Goal: Task Accomplishment & Management: Use online tool/utility

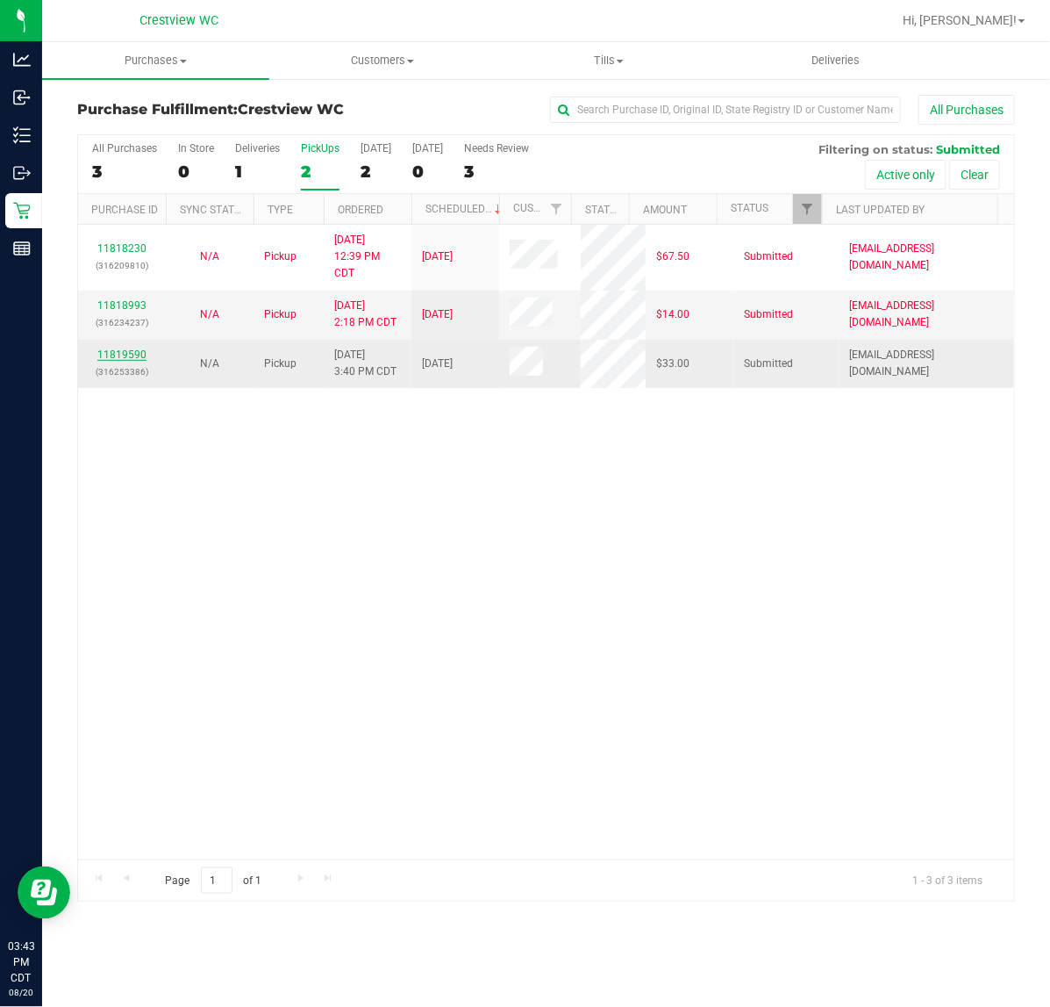
click at [125, 351] on link "11819590" at bounding box center [121, 354] width 49 height 12
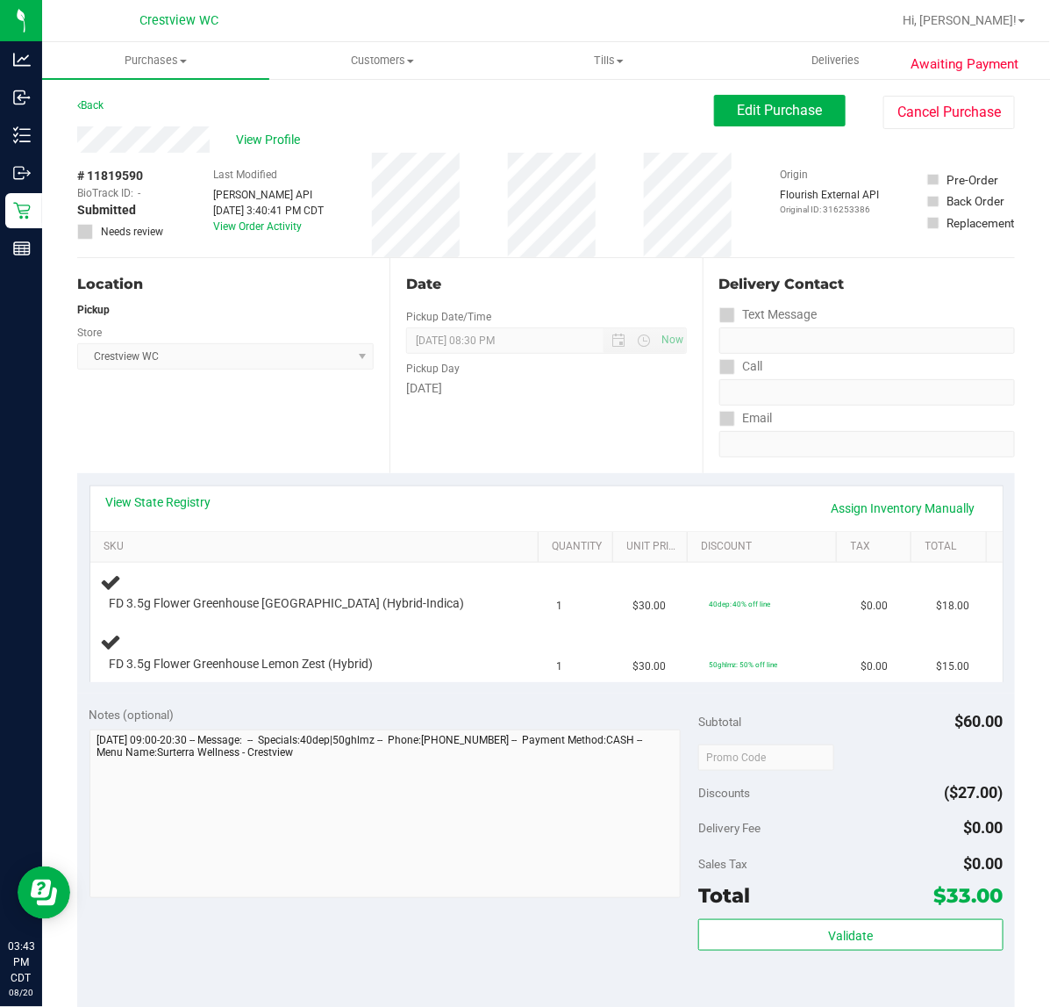
click at [264, 470] on div "Location Pickup Store Crestview WC Select Store [PERSON_NAME][GEOGRAPHIC_DATA] …" at bounding box center [233, 365] width 312 height 215
click at [163, 506] on link "View State Registry" at bounding box center [158, 502] width 105 height 18
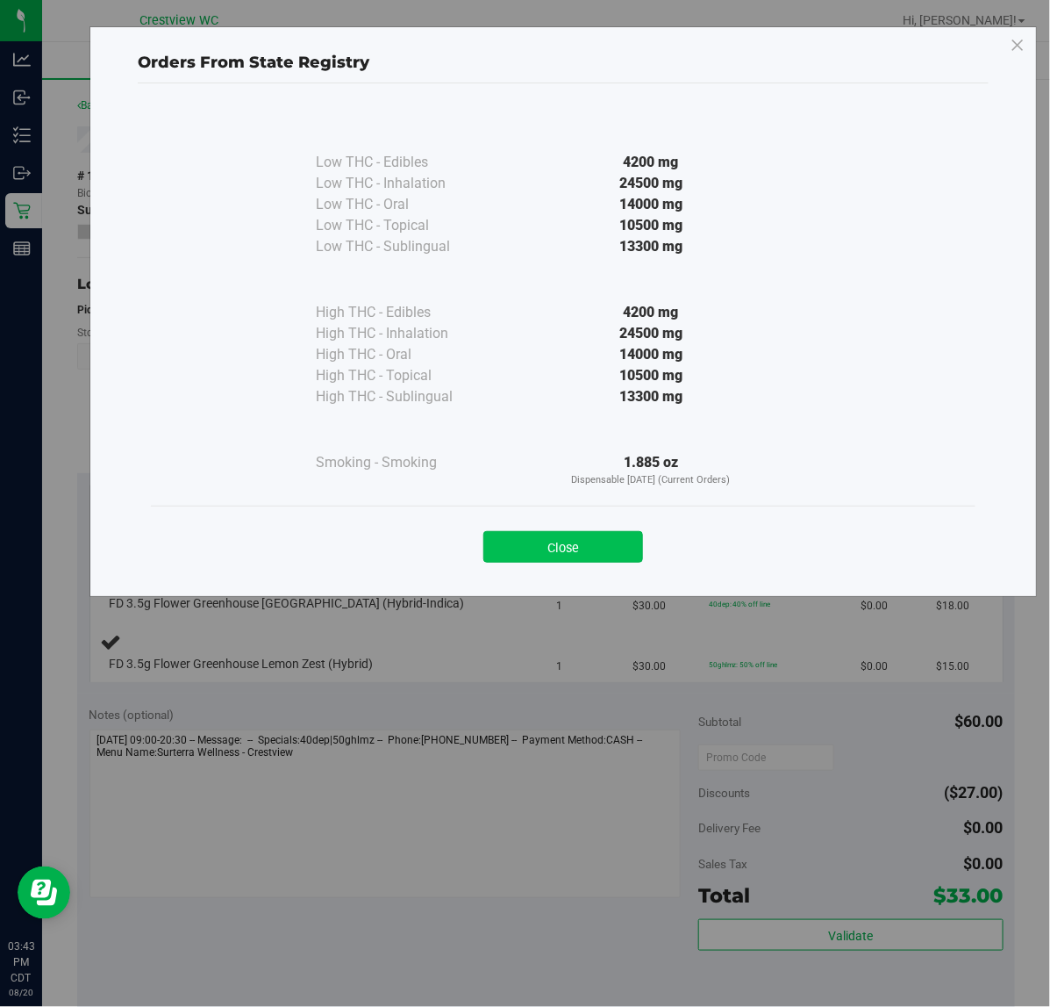
click at [546, 559] on button "Close" at bounding box center [564, 547] width 160 height 32
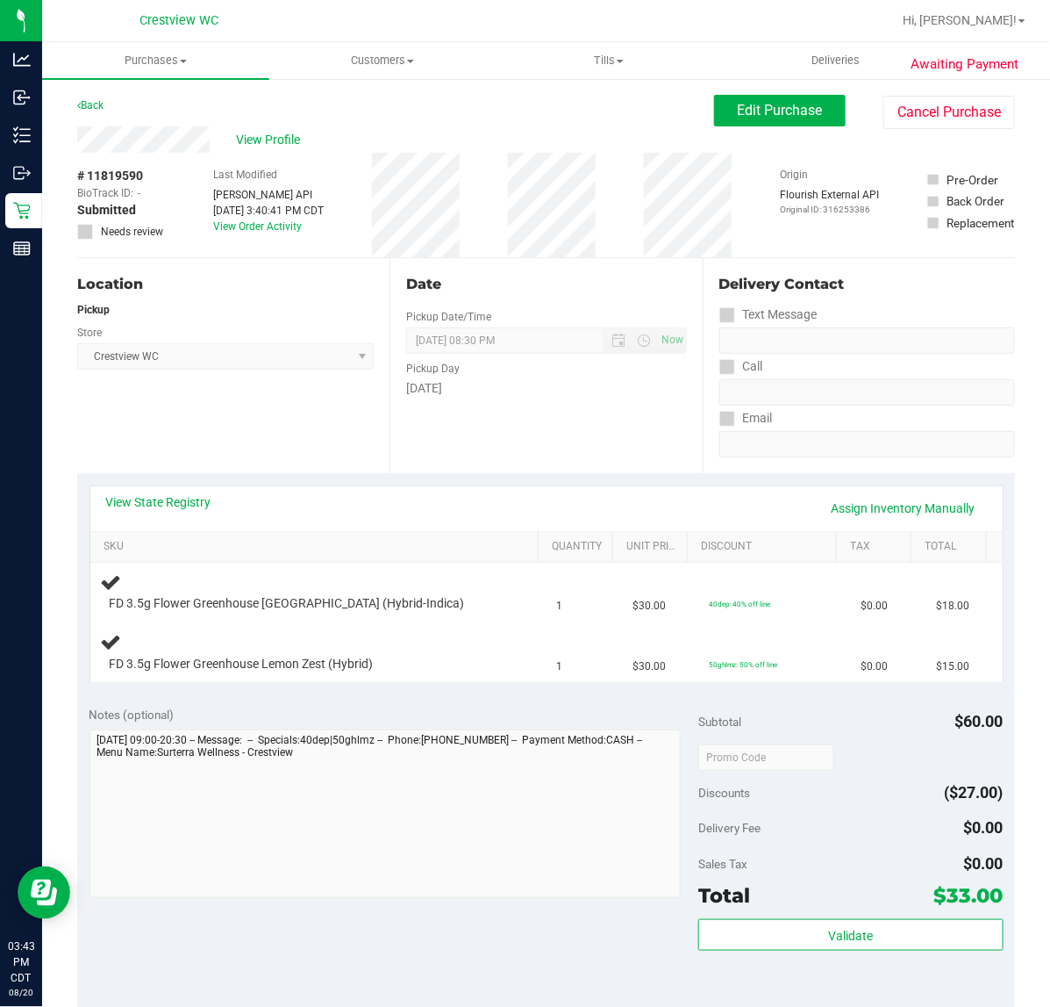
click at [492, 989] on div "Notes (optional) Subtotal $60.00 Discounts ($27.00) Delivery Fee $0.00 Sales Ta…" at bounding box center [546, 851] width 938 height 316
click at [278, 426] on div "Location Pickup Store Crestview WC Select Store [PERSON_NAME][GEOGRAPHIC_DATA] …" at bounding box center [233, 365] width 312 height 215
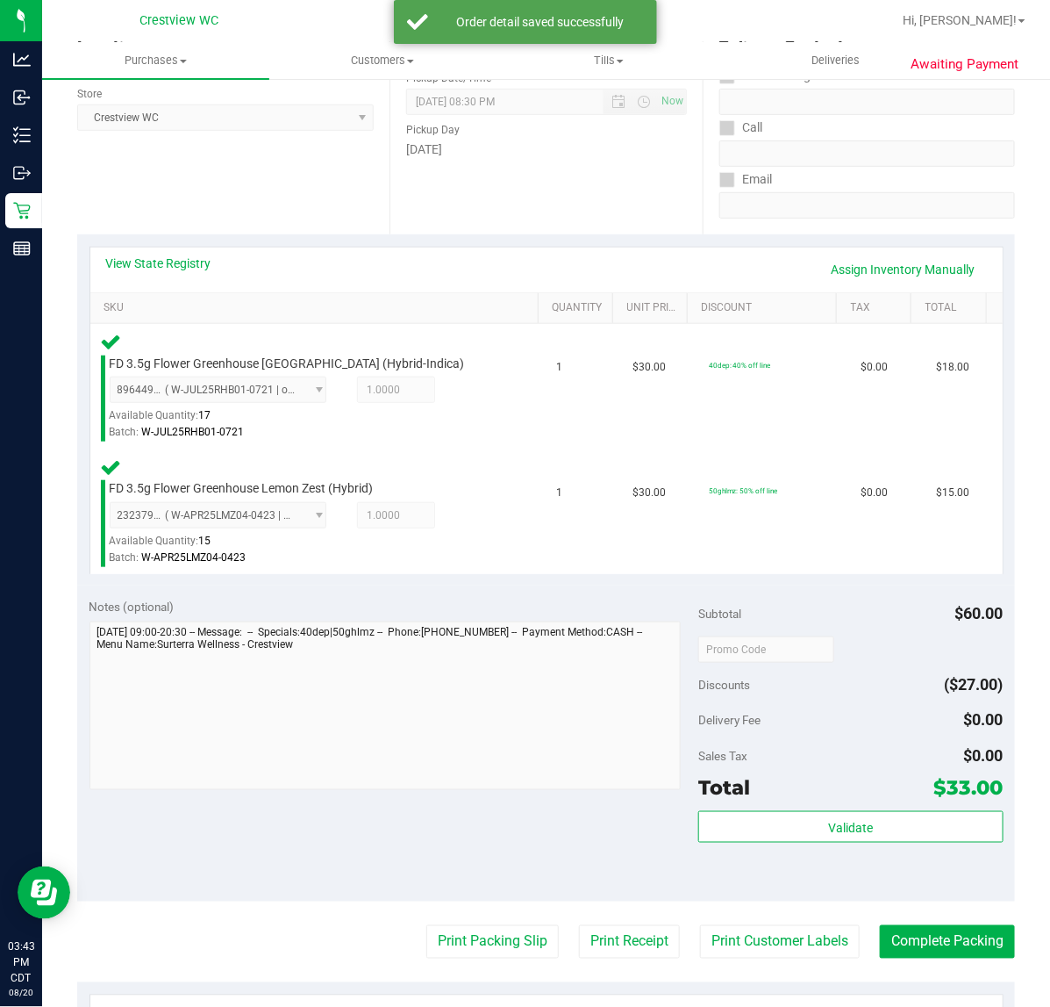
scroll to position [548, 0]
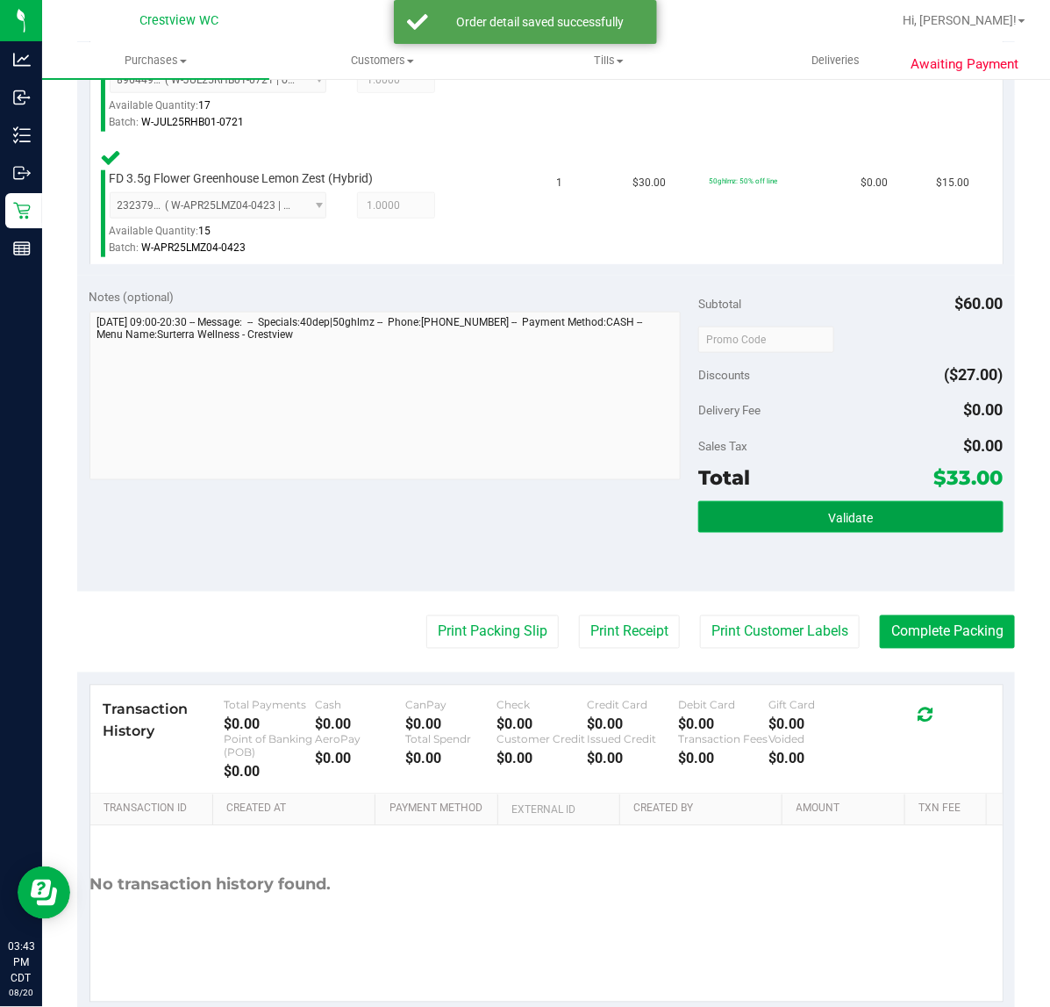
drag, startPoint x: 785, startPoint y: 518, endPoint x: 744, endPoint y: 516, distance: 41.3
click at [785, 516] on button "Validate" at bounding box center [851, 517] width 305 height 32
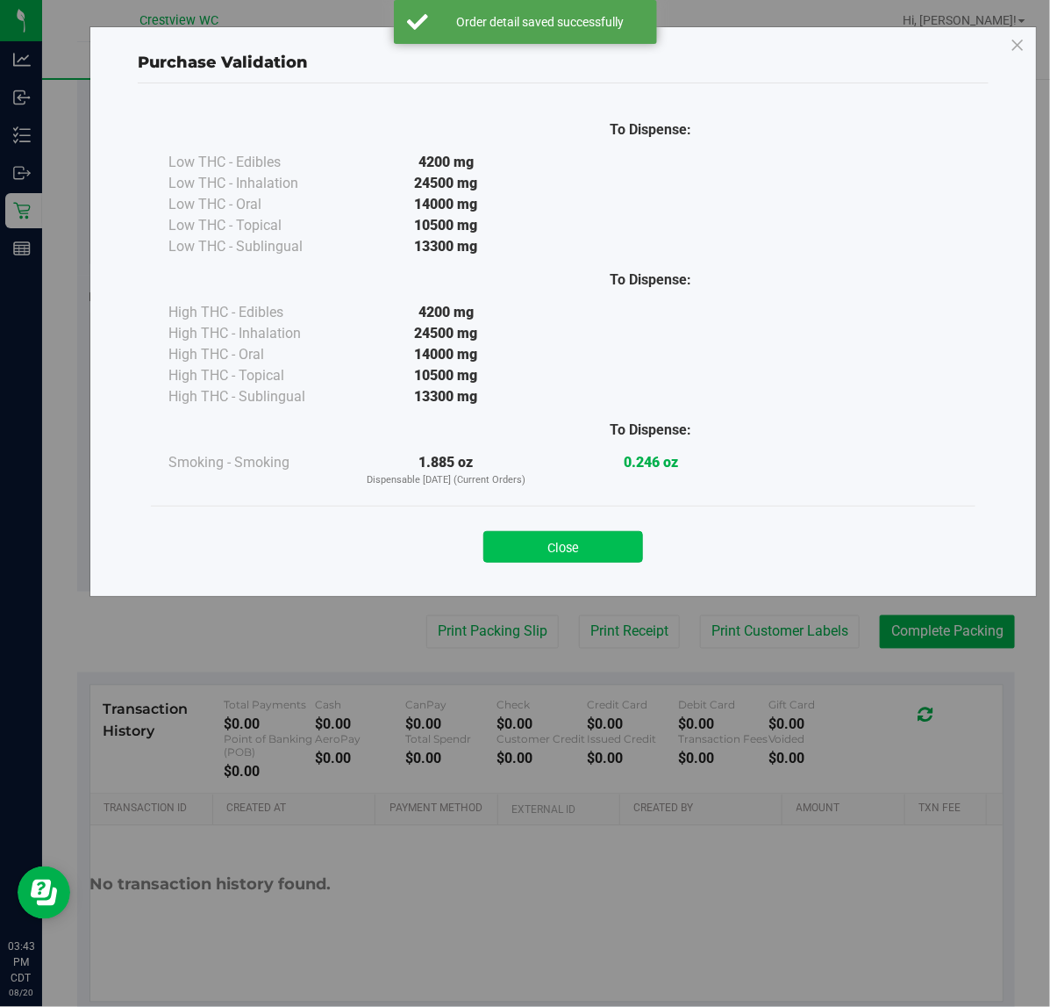
click at [540, 546] on button "Close" at bounding box center [564, 547] width 160 height 32
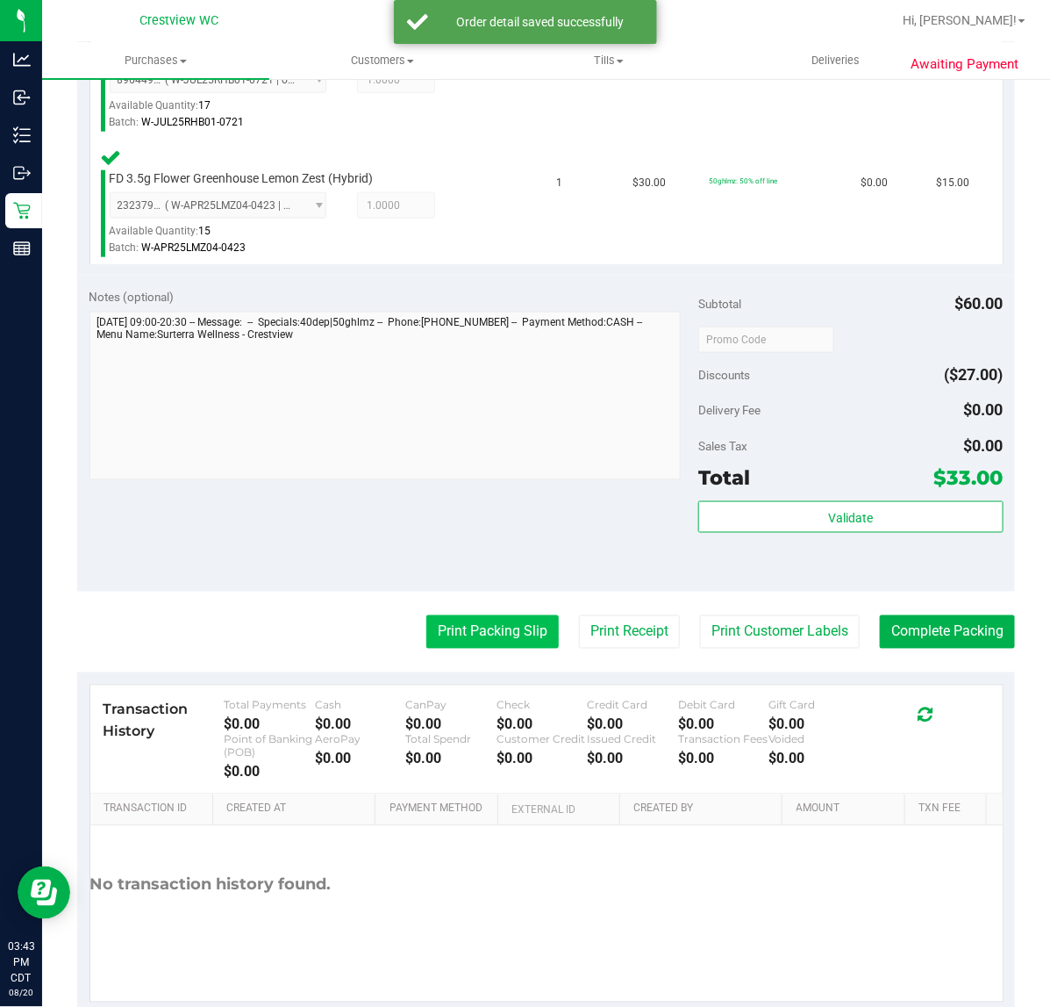
click at [489, 630] on button "Print Packing Slip" at bounding box center [492, 631] width 133 height 33
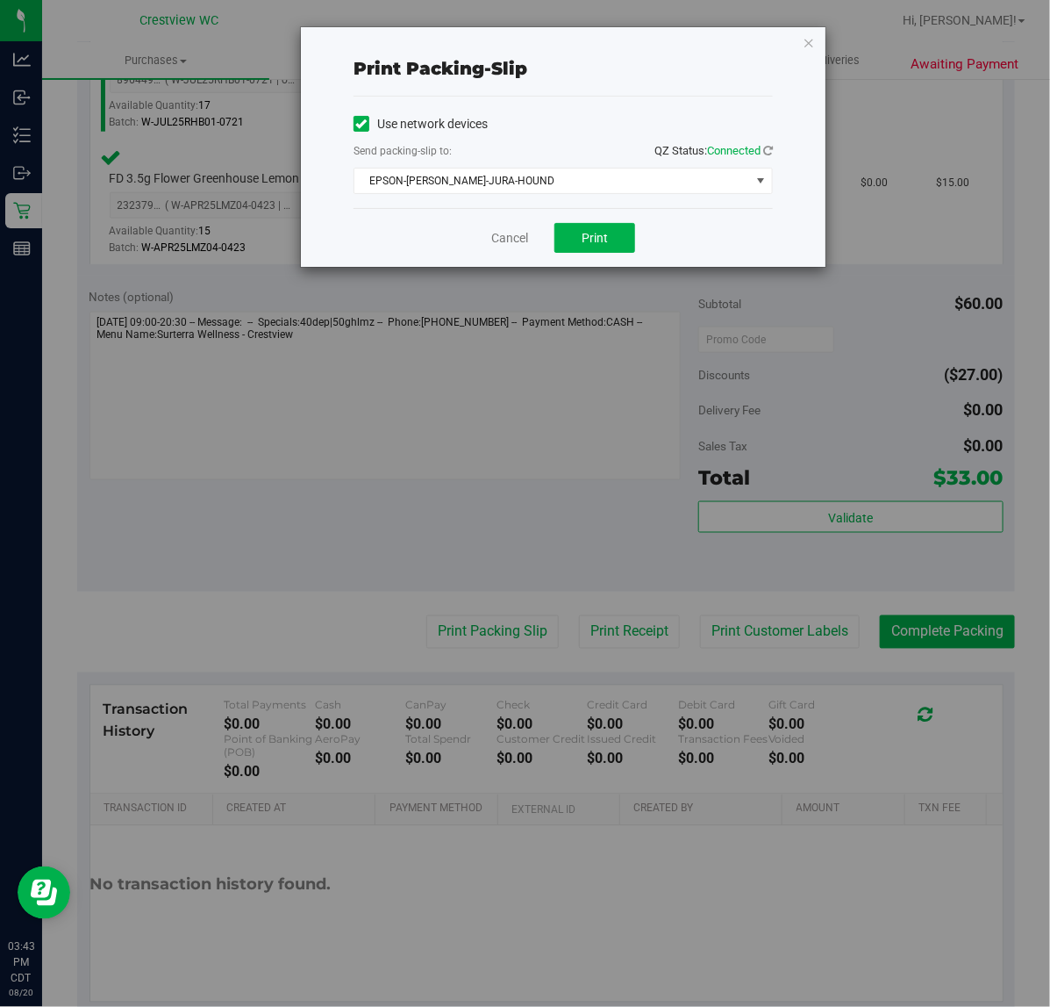
click at [591, 222] on div "Cancel Print" at bounding box center [563, 237] width 419 height 59
click at [577, 233] on button "Print" at bounding box center [595, 238] width 81 height 30
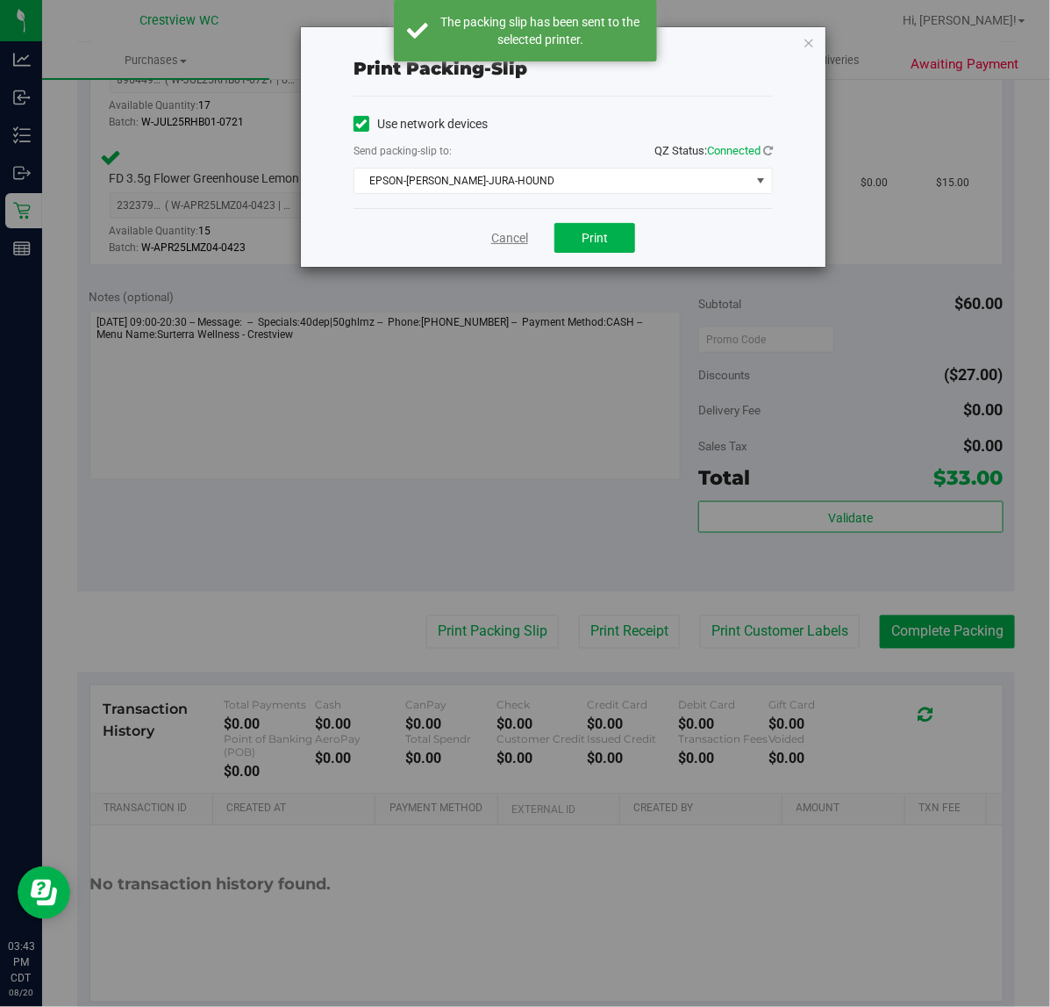
click at [510, 242] on link "Cancel" at bounding box center [509, 238] width 37 height 18
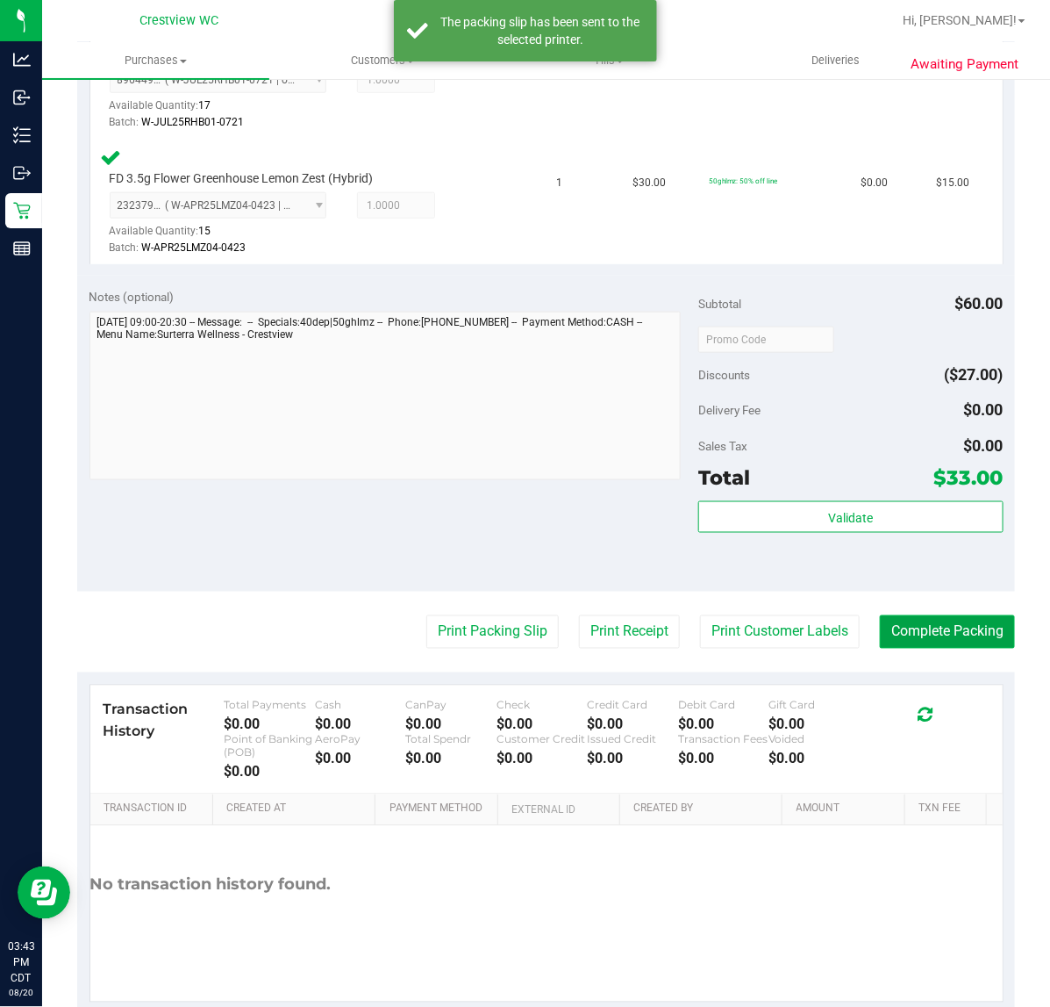
click at [907, 633] on button "Complete Packing" at bounding box center [947, 631] width 135 height 33
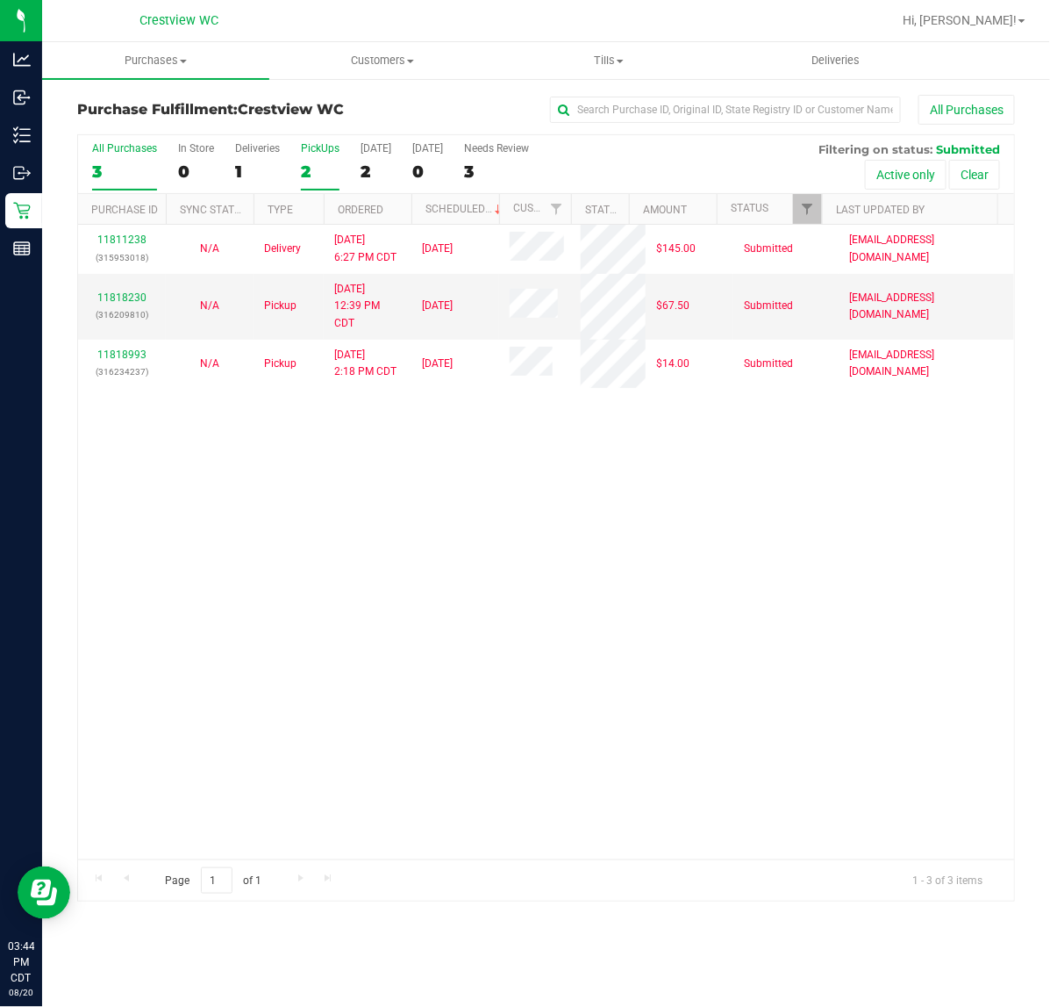
click at [318, 160] on label "PickUps 2" at bounding box center [320, 166] width 39 height 48
click at [0, 0] on input "PickUps 2" at bounding box center [0, 0] width 0 height 0
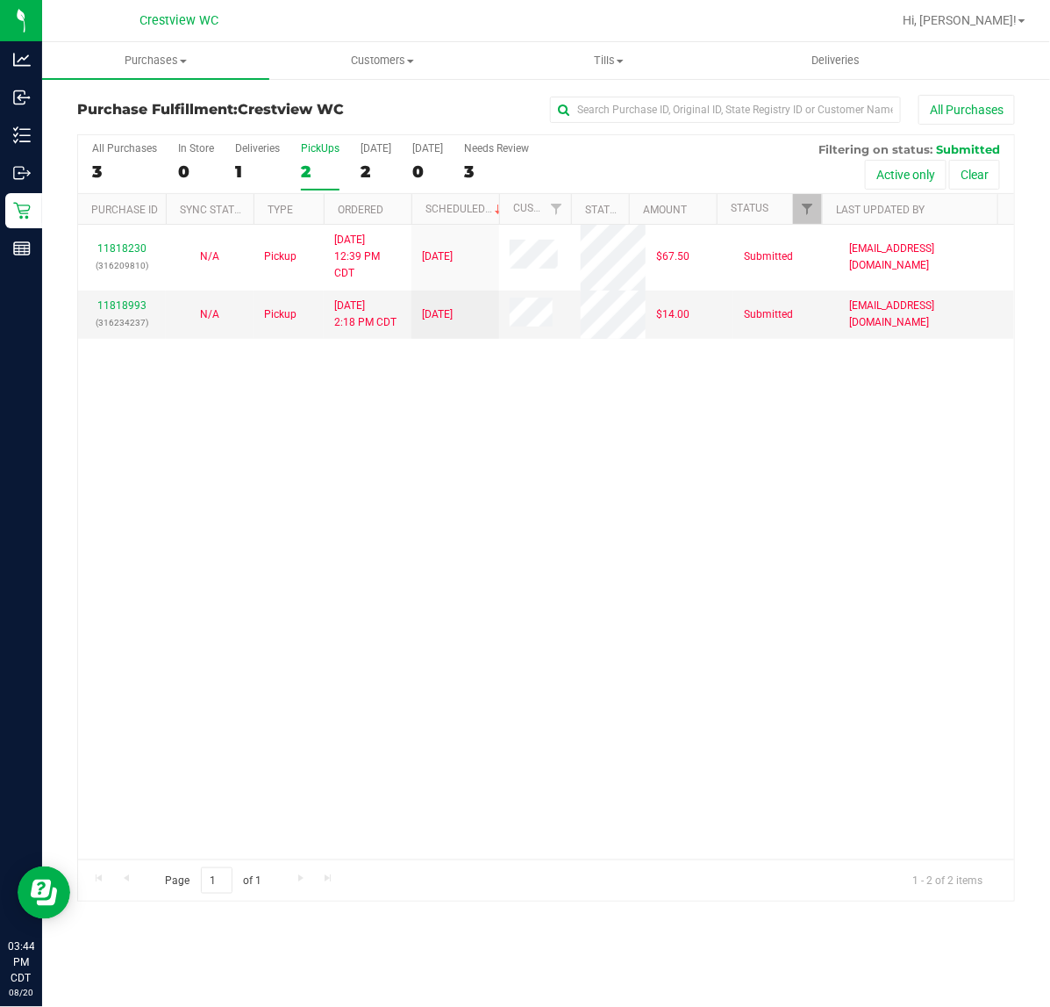
click at [437, 462] on div "11818230 (316209810) N/A Pickup [DATE] 12:39 PM CDT 8/20/2025 $67.50 Submitted …" at bounding box center [546, 542] width 936 height 634
click at [1012, 23] on span "Hi, [PERSON_NAME]!" at bounding box center [960, 20] width 114 height 14
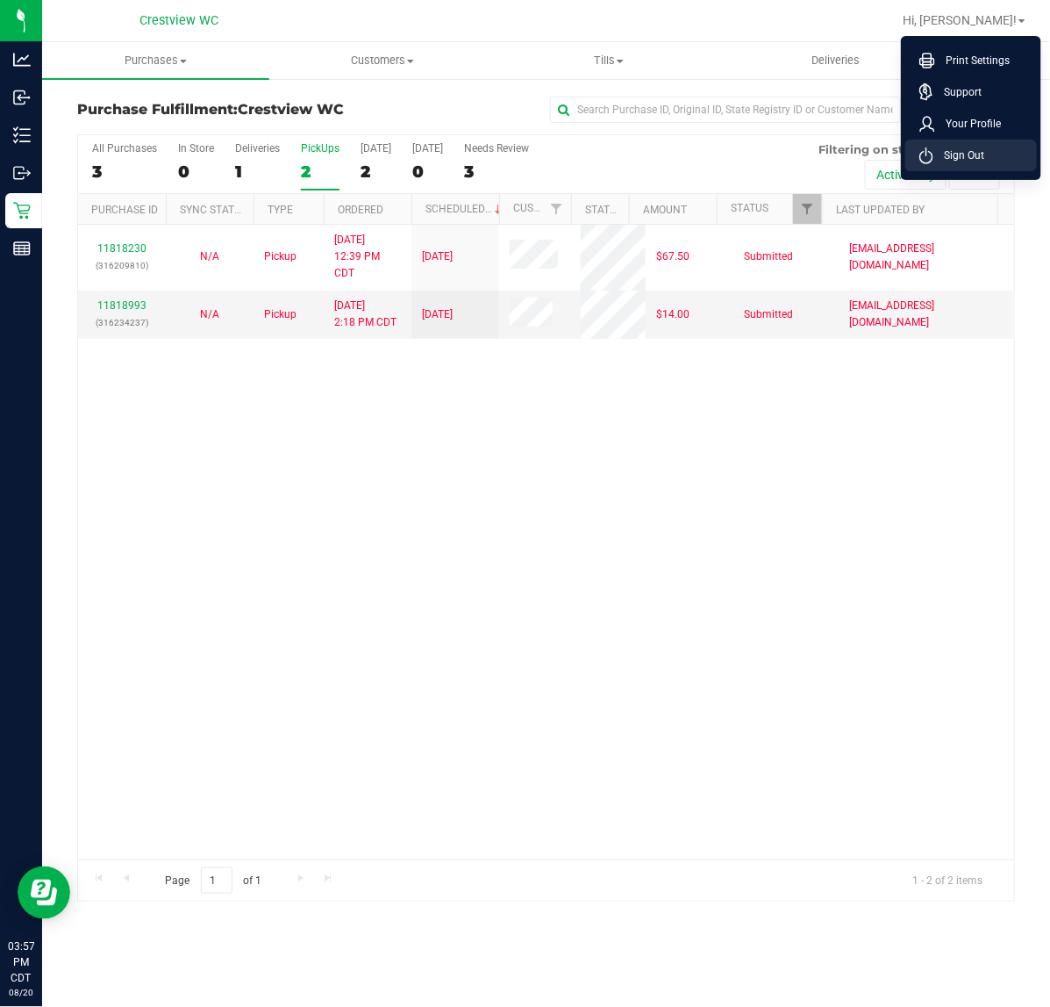
click at [989, 159] on li "Sign Out" at bounding box center [972, 156] width 132 height 32
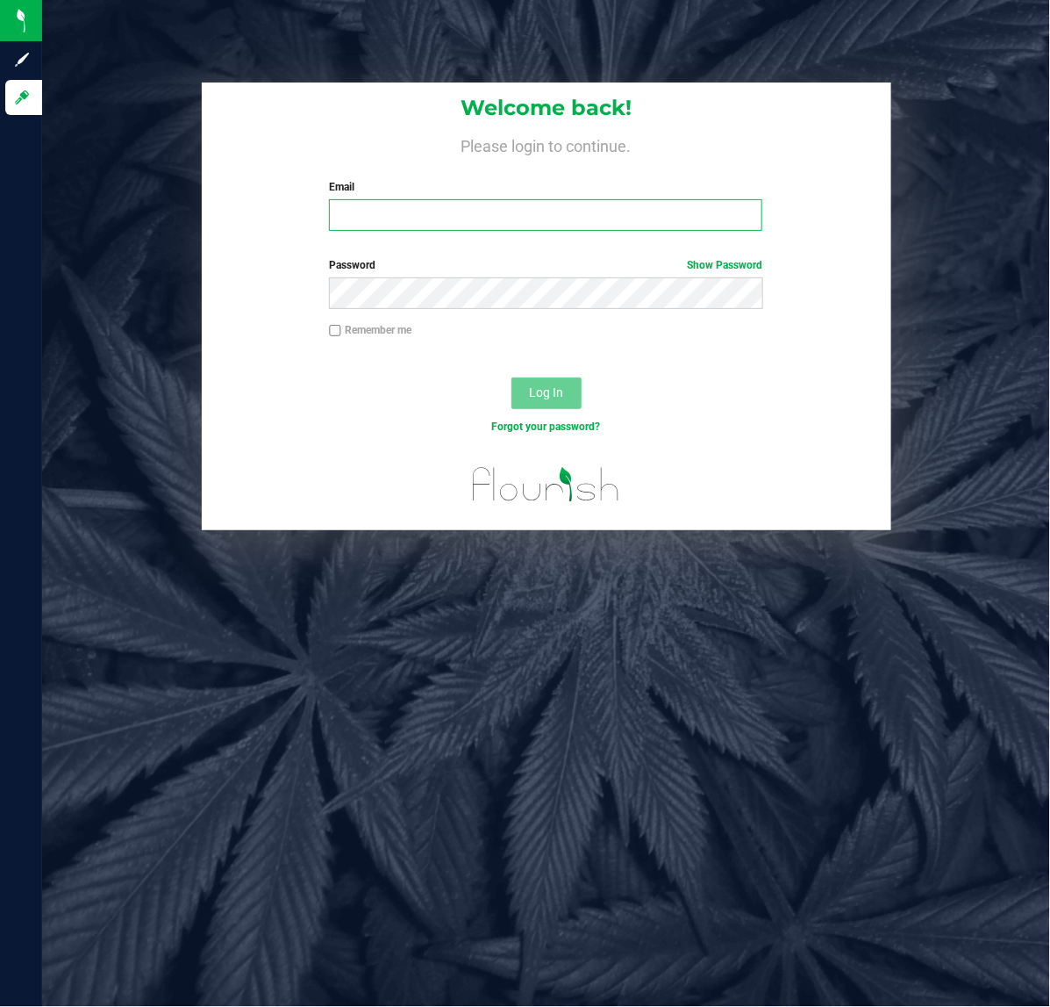
click at [434, 212] on input "Email" at bounding box center [546, 215] width 434 height 32
type input "[EMAIL_ADDRESS][DOMAIN_NAME]"
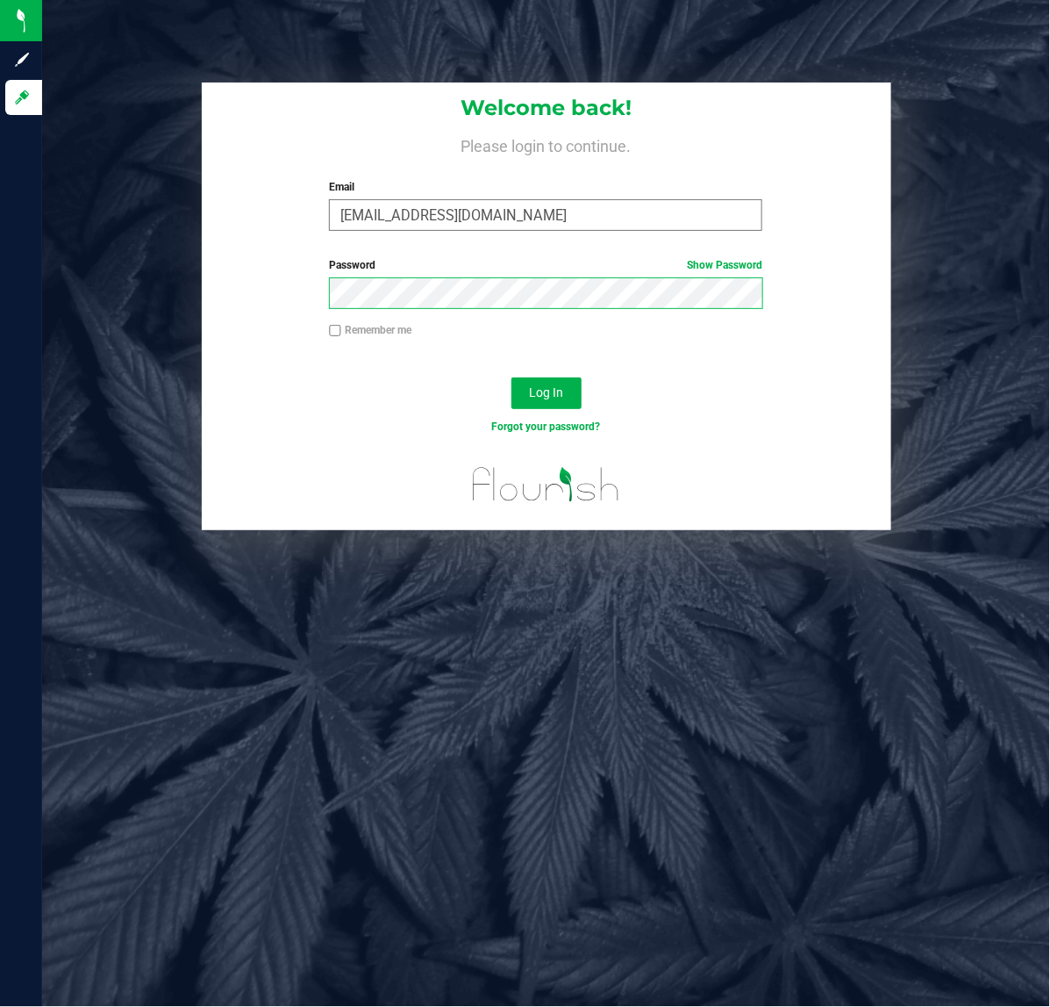
click at [512, 377] on button "Log In" at bounding box center [547, 393] width 70 height 32
